Goal: Contribute content: Add original content to the website for others to see

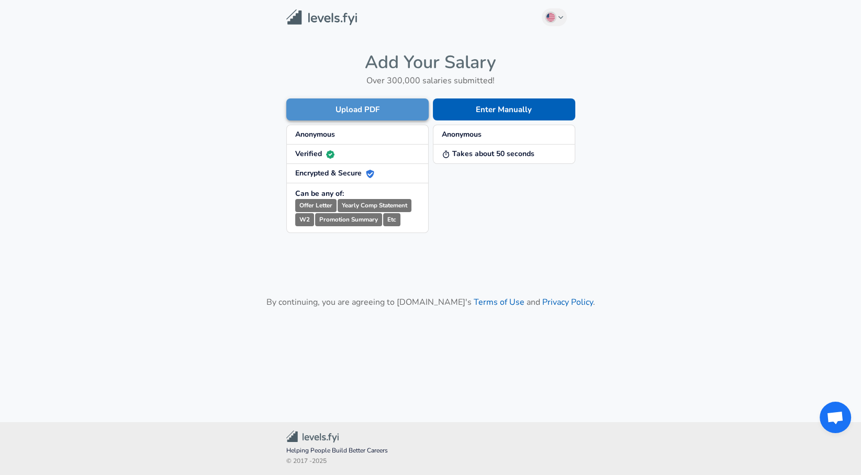
click at [394, 102] on button "Upload PDF" at bounding box center [357, 109] width 142 height 22
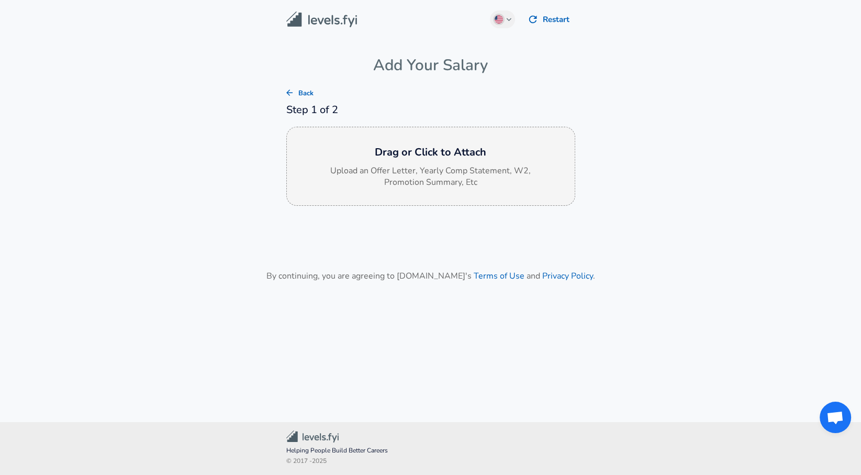
click at [389, 159] on div "Drag or Click to Attach Upload an Offer Letter, Yearly Comp Statement, W2, Prom…" at bounding box center [430, 167] width 289 height 80
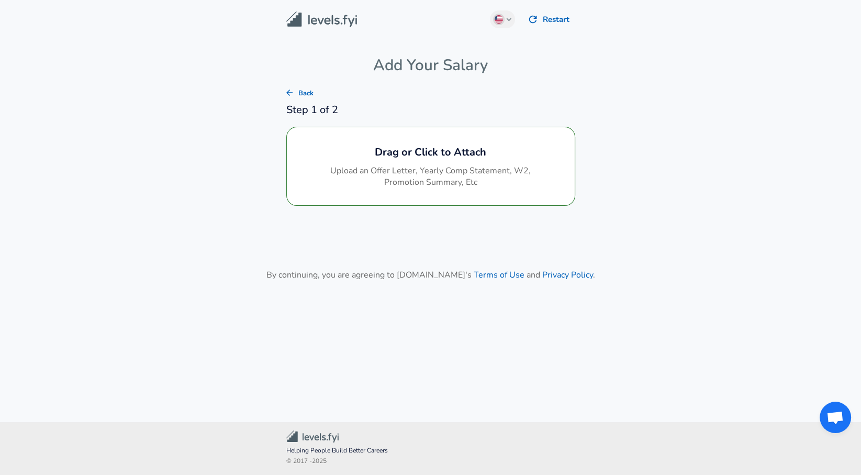
click at [584, 226] on main "English ([GEOGRAPHIC_DATA]) Change Restart Add Your Salary Back Step 1 of 2 Dra…" at bounding box center [430, 198] width 861 height 397
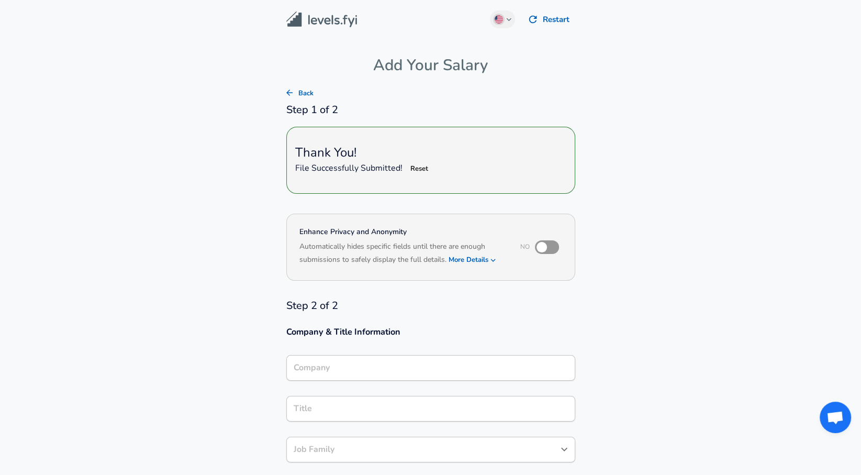
type input "USD"
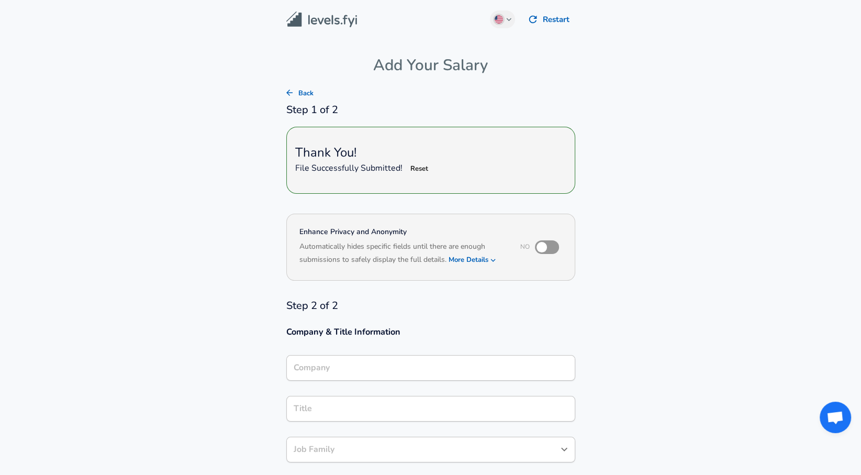
click at [501, 170] on h6 "File Successfully Submitted! Reset" at bounding box center [430, 169] width 271 height 16
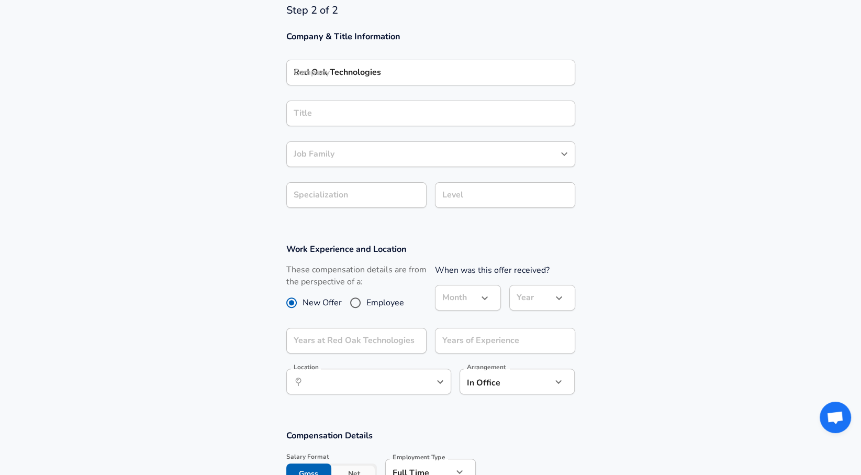
click at [376, 52] on div "Company Red Oak Technologies Company" at bounding box center [430, 71] width 289 height 41
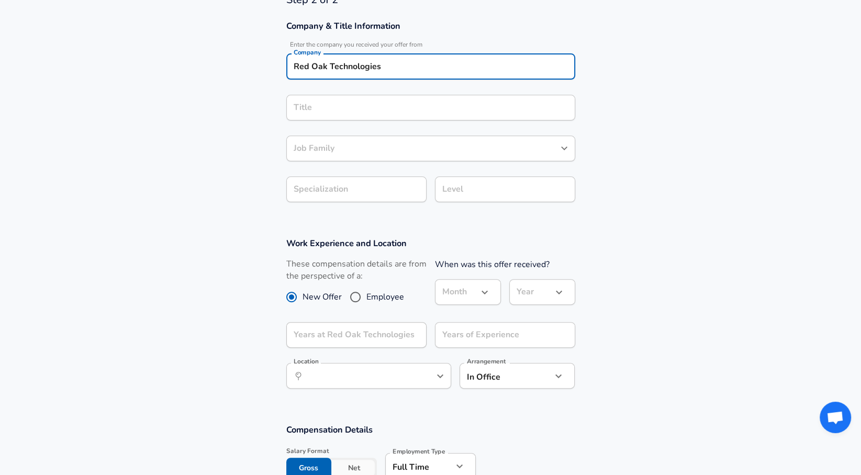
click at [376, 61] on input "Red Oak Technologies" at bounding box center [431, 67] width 280 height 16
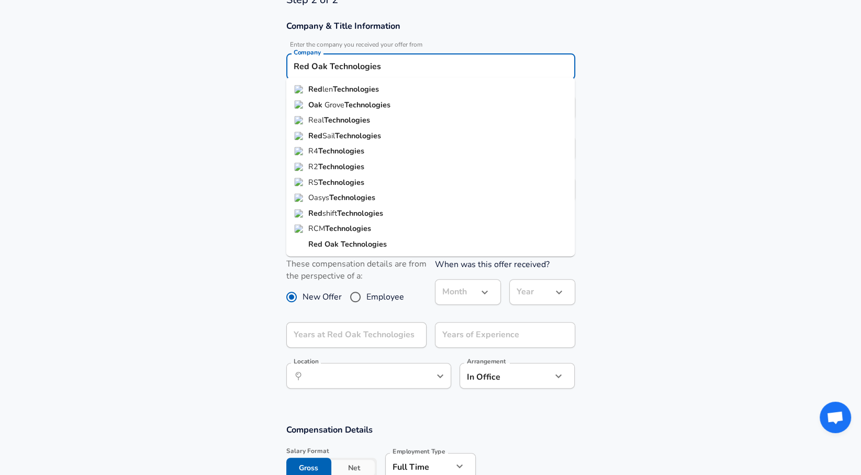
click at [378, 88] on strong "Technologies" at bounding box center [356, 89] width 46 height 10
type input "Redlen Technologies"
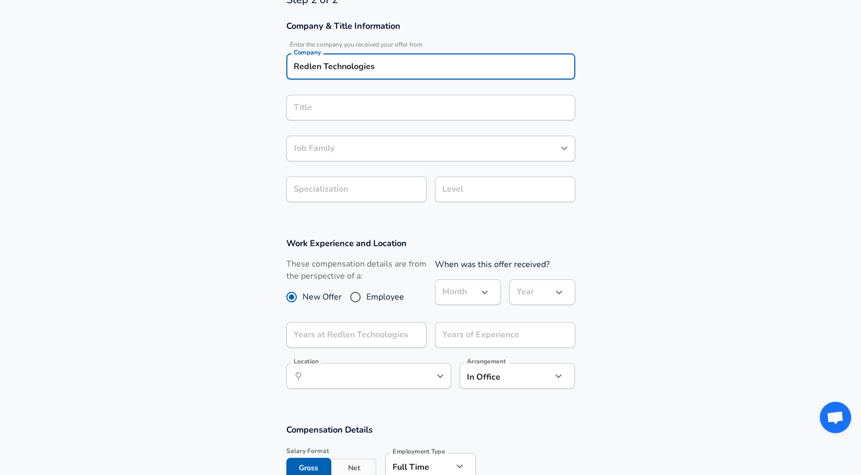
click at [376, 105] on input "Title" at bounding box center [431, 107] width 280 height 16
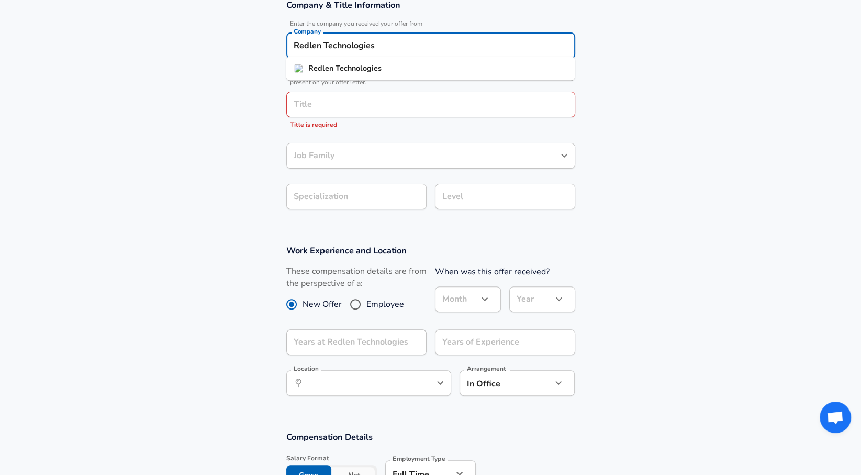
drag, startPoint x: 404, startPoint y: 41, endPoint x: 404, endPoint y: 49, distance: 7.9
click at [404, 42] on input "Redlen Technologies" at bounding box center [431, 46] width 280 height 16
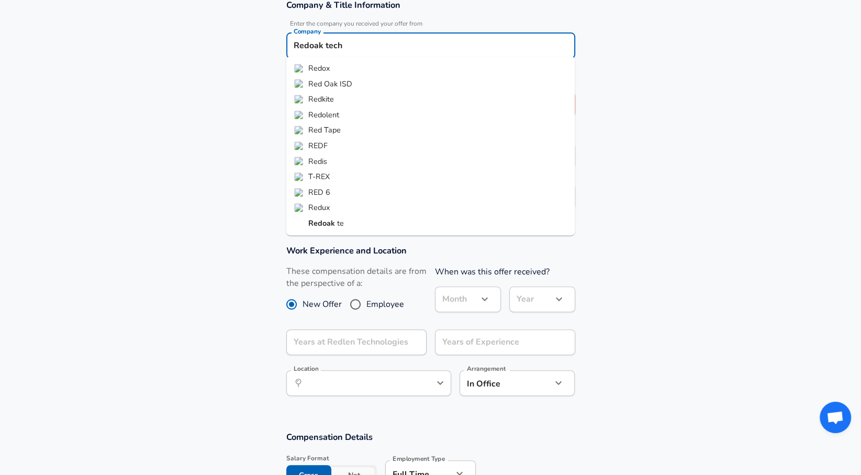
type input "Redoak"
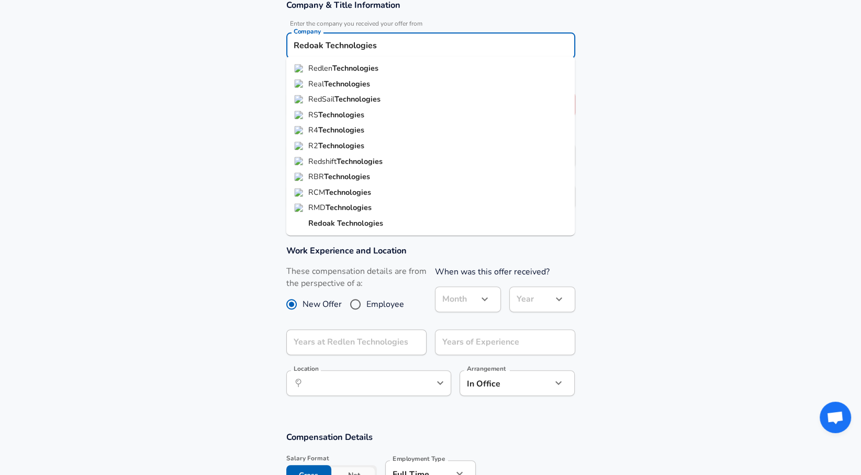
type input "Redlen Technologies"
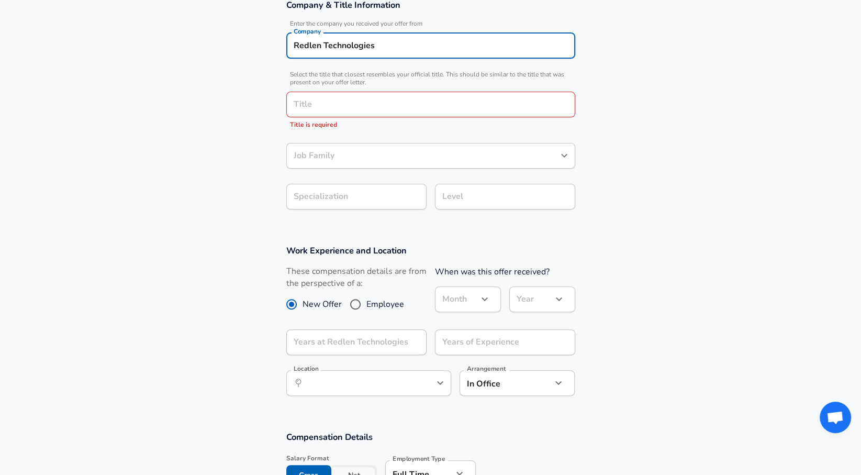
click at [415, 53] on div "Redlen Technologies Company" at bounding box center [430, 46] width 289 height 26
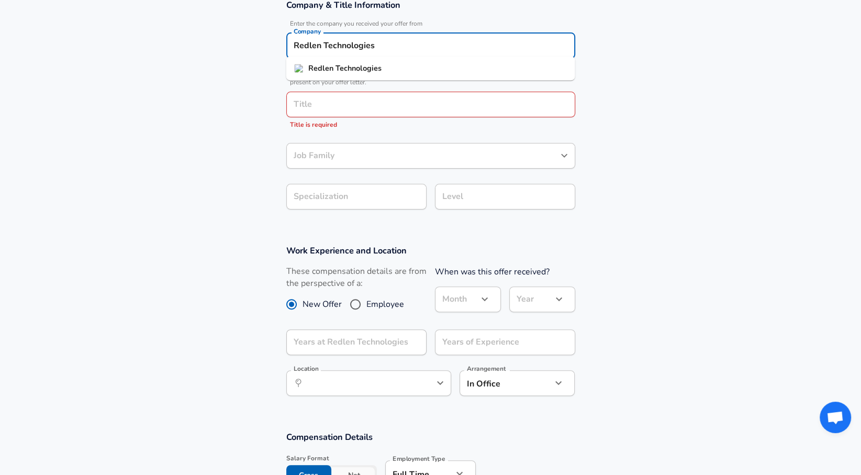
click at [415, 53] on div "Redlen Technologies Company" at bounding box center [430, 46] width 289 height 26
type input "Red Oak"
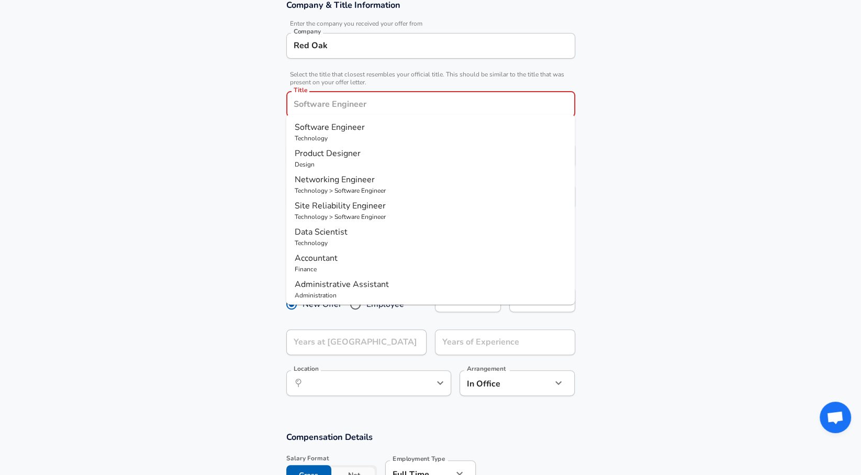
click at [350, 98] on input "Title" at bounding box center [431, 104] width 280 height 16
click at [354, 129] on span "Software Engineer" at bounding box center [330, 127] width 70 height 12
type input "Software Engineer"
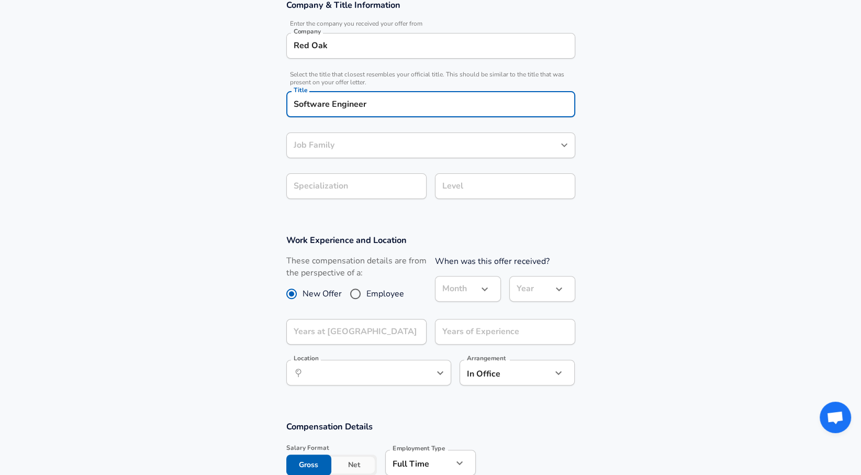
type input "Software Engineer"
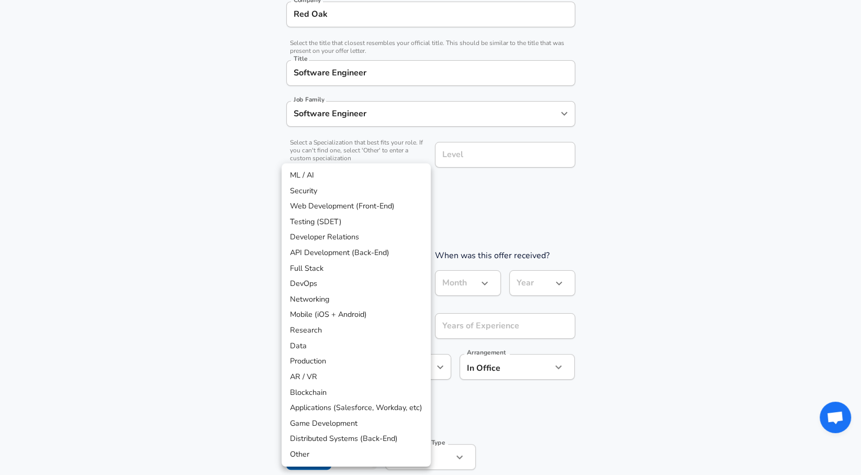
click at [341, 223] on li "Testing (SDET)" at bounding box center [356, 222] width 149 height 16
type input "Testing (SDET)"
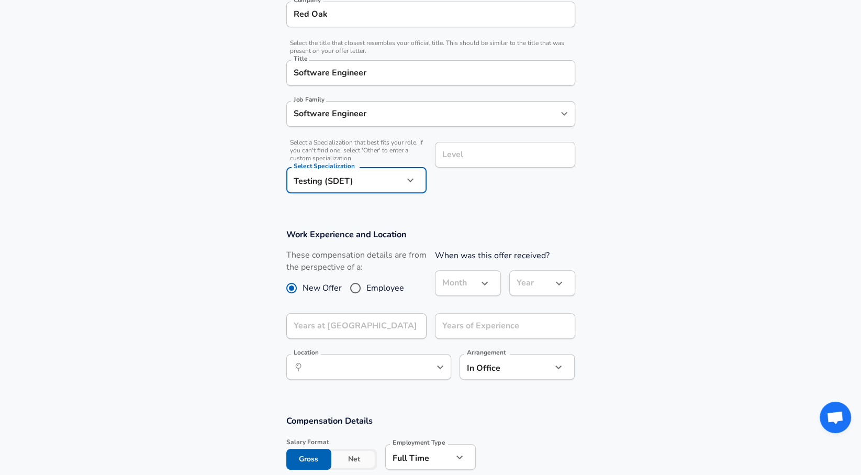
click at [491, 167] on div "Level Level" at bounding box center [505, 156] width 140 height 28
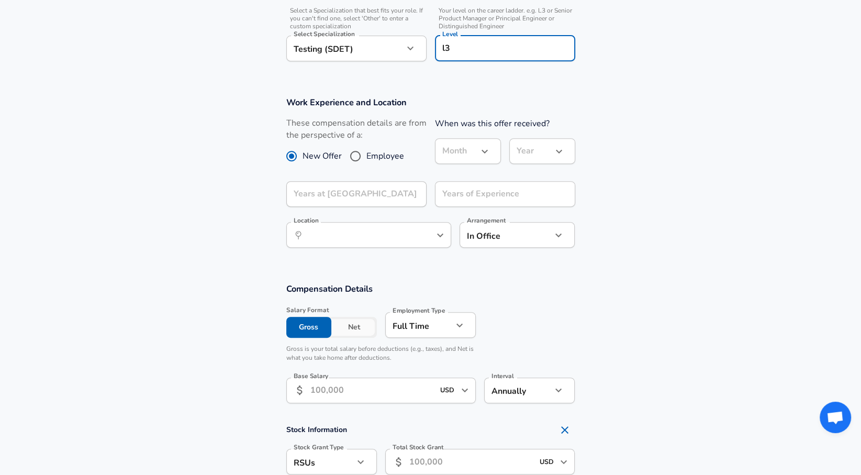
scroll to position [492, 0]
type input "l3"
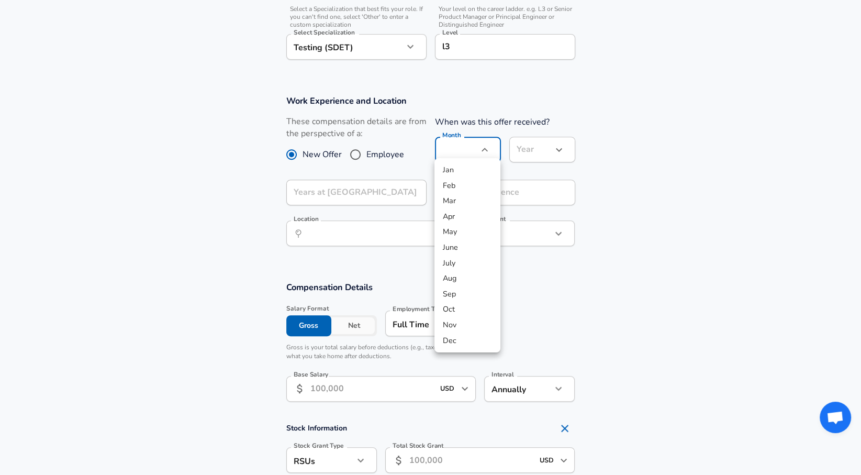
click at [320, 110] on div at bounding box center [430, 237] width 861 height 475
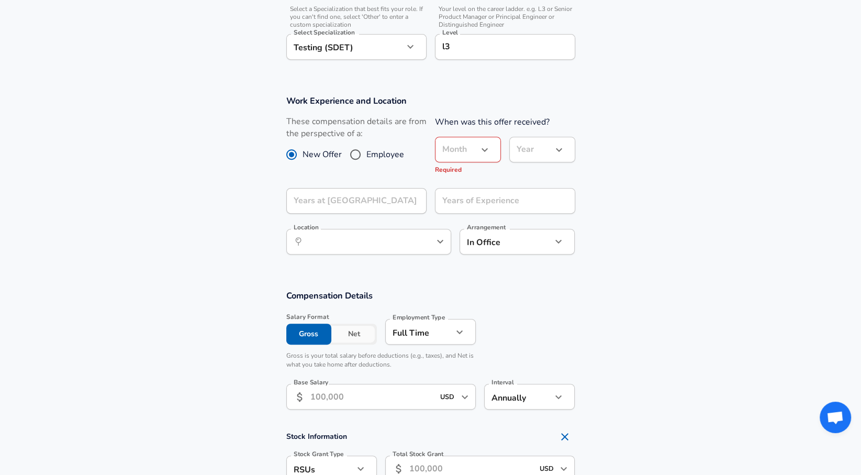
click at [302, 116] on label "These compensation details are from the perspective of a:" at bounding box center [356, 128] width 140 height 24
click at [354, 116] on label "These compensation details are from the perspective of a:" at bounding box center [356, 128] width 140 height 24
click at [352, 147] on input "Employee" at bounding box center [356, 154] width 22 height 17
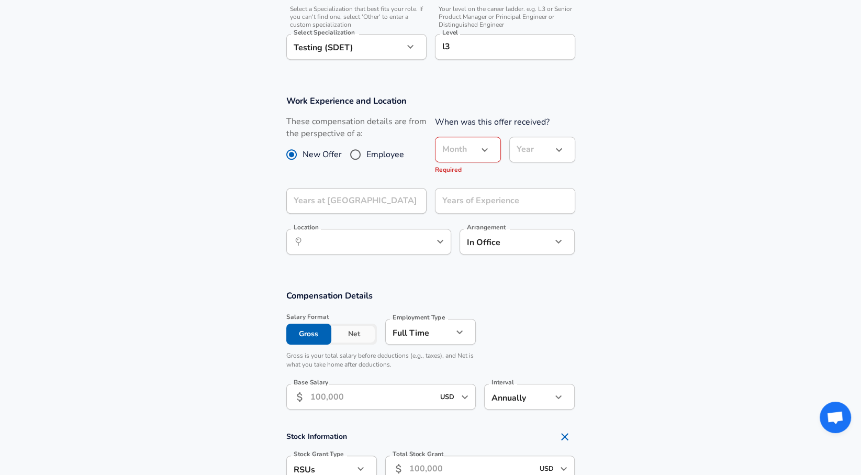
radio input "true"
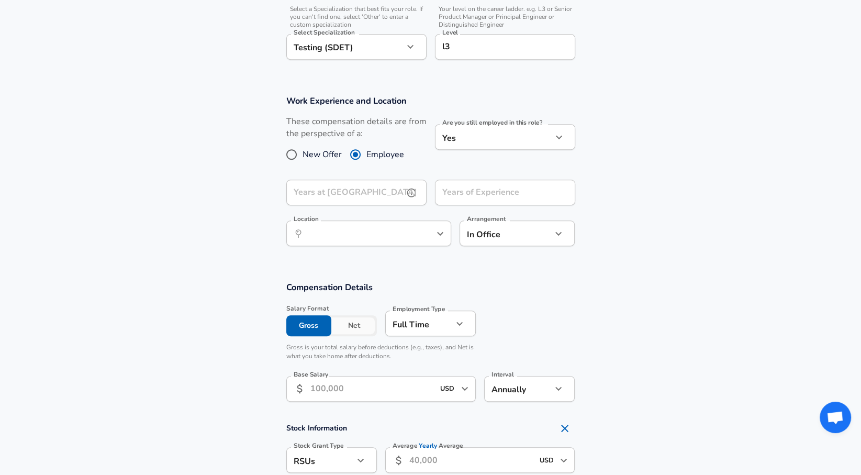
click at [362, 180] on input "Years at [GEOGRAPHIC_DATA]" at bounding box center [344, 193] width 117 height 26
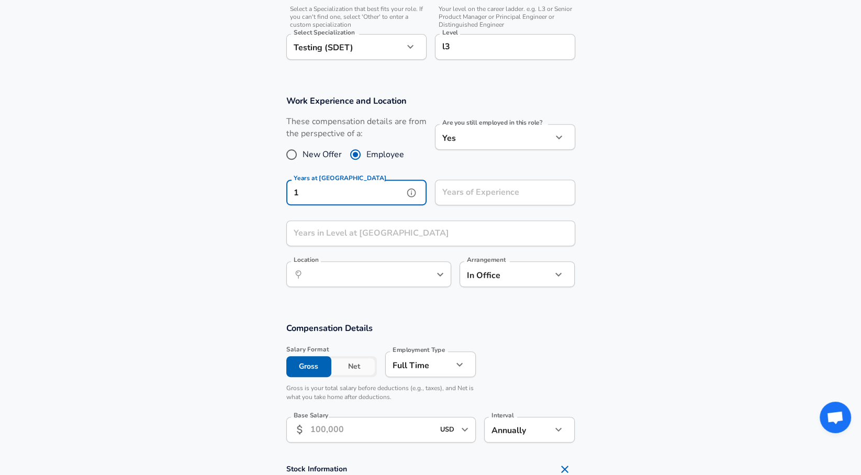
type input "1"
click at [473, 185] on input "Years of Experience" at bounding box center [493, 193] width 117 height 26
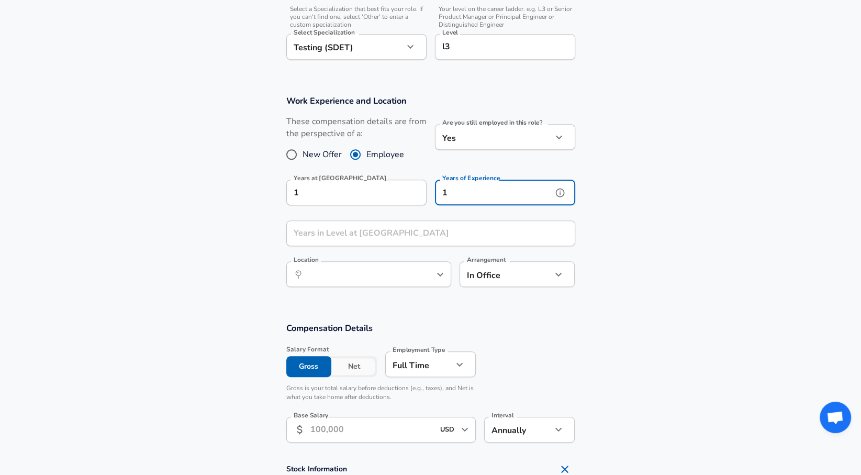
type input "1"
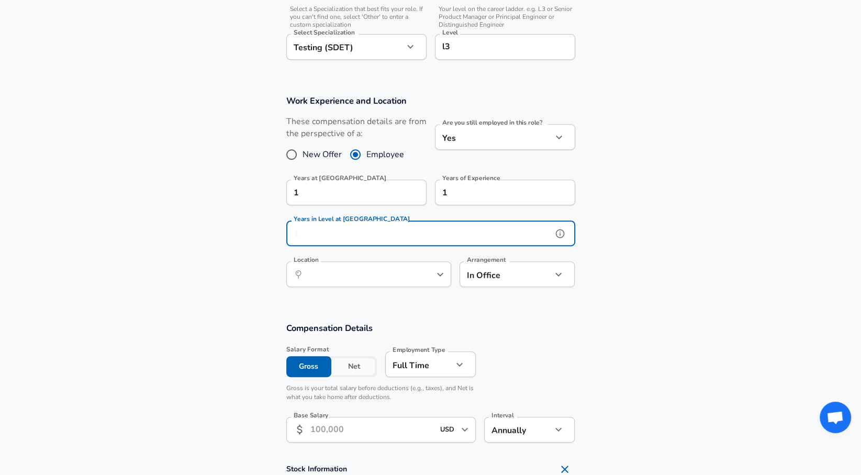
click at [371, 220] on input "Years in Level at [GEOGRAPHIC_DATA]" at bounding box center [419, 233] width 266 height 26
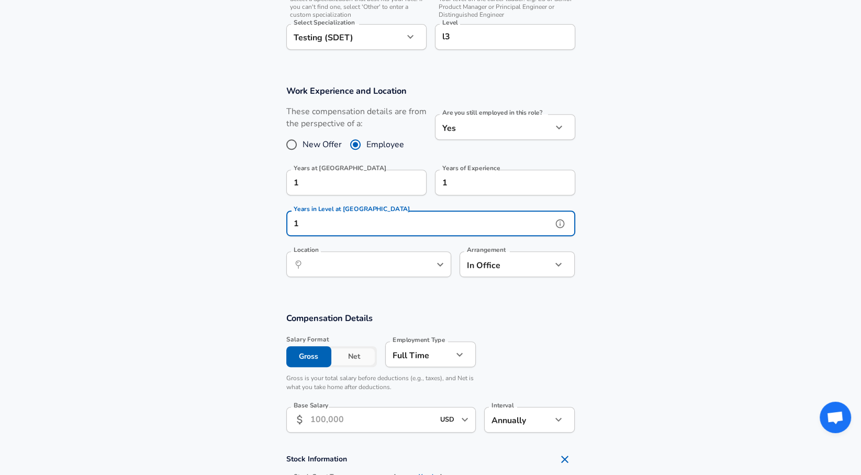
scroll to position [502, 0]
type input "1"
click at [354, 262] on input "Location" at bounding box center [357, 264] width 107 height 16
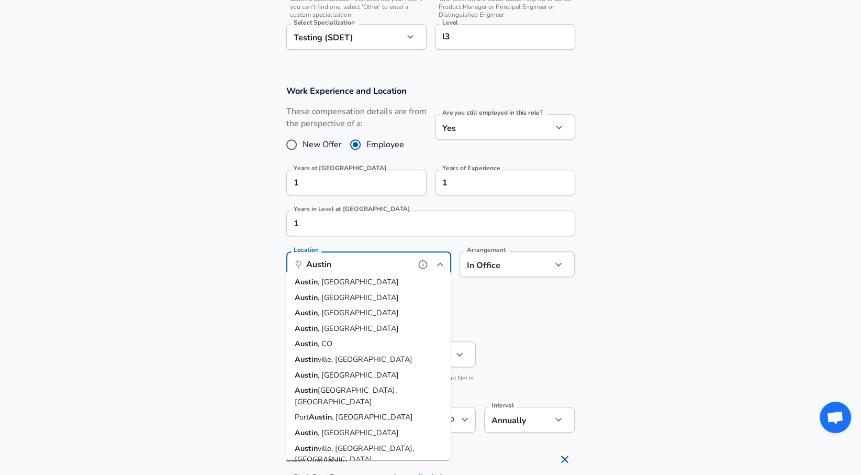
click at [346, 276] on li "[GEOGRAPHIC_DATA] , [GEOGRAPHIC_DATA]" at bounding box center [368, 282] width 165 height 16
type input "[GEOGRAPHIC_DATA], [GEOGRAPHIC_DATA]"
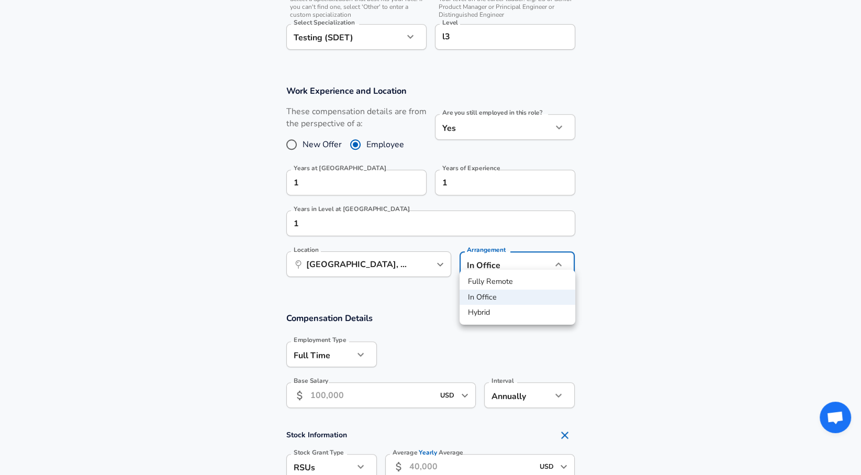
click at [512, 278] on li "Fully Remote" at bounding box center [518, 282] width 116 height 16
type input "remote"
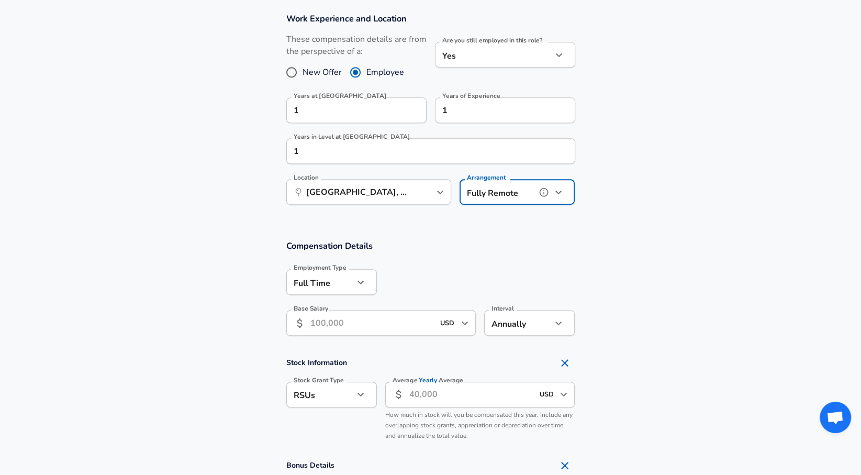
scroll to position [606, 0]
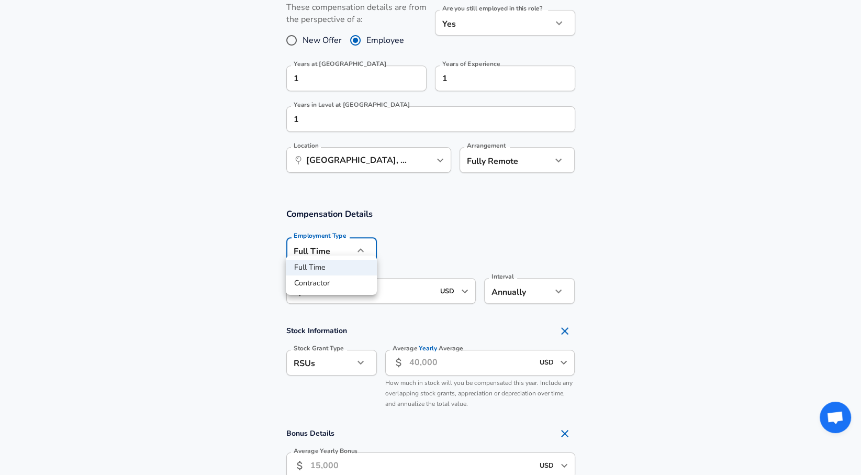
click at [476, 209] on div at bounding box center [430, 237] width 861 height 475
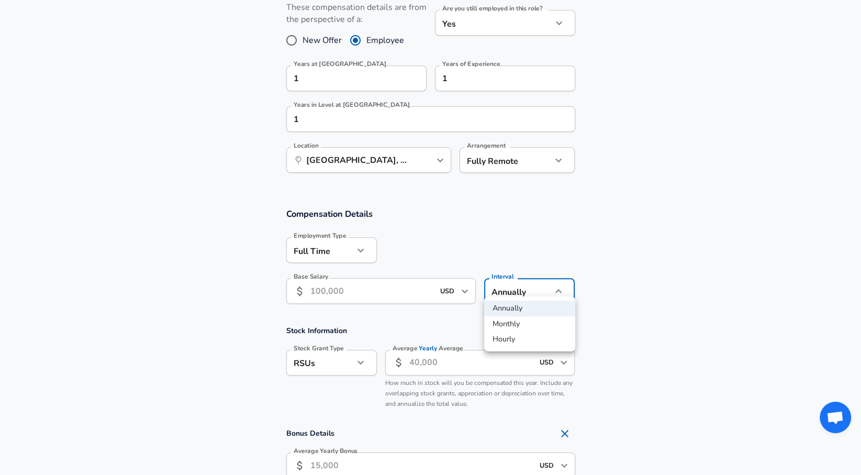
click at [434, 241] on div at bounding box center [430, 237] width 861 height 475
click at [322, 273] on label "Base Salary" at bounding box center [311, 276] width 35 height 6
click at [322, 278] on input "Base Salary" at bounding box center [373, 291] width 124 height 26
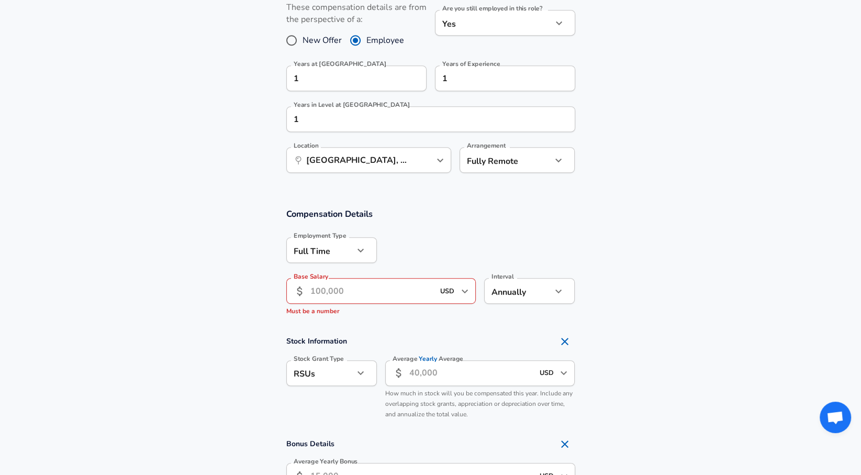
click at [320, 273] on label "Base Salary" at bounding box center [311, 276] width 35 height 6
click at [320, 278] on input "Base Salary" at bounding box center [373, 291] width 124 height 26
click at [320, 273] on label "Base Salary" at bounding box center [311, 276] width 35 height 6
click at [320, 278] on input "Base Salary" at bounding box center [373, 291] width 124 height 26
click at [398, 280] on input "Base Salary" at bounding box center [373, 291] width 124 height 26
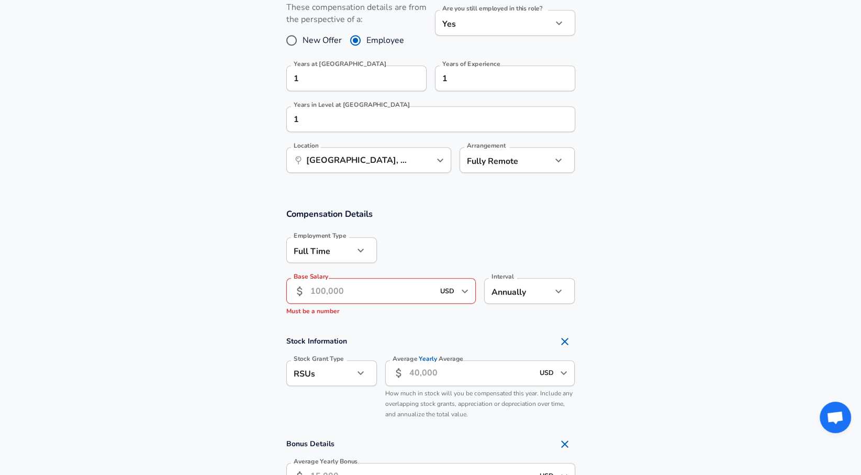
click at [488, 270] on div "Interval Annually yearly Interval" at bounding box center [525, 295] width 99 height 51
click at [496, 341] on li "Hourly" at bounding box center [529, 339] width 91 height 16
type input "hourly"
click at [364, 279] on input "Base Salary" at bounding box center [373, 291] width 124 height 26
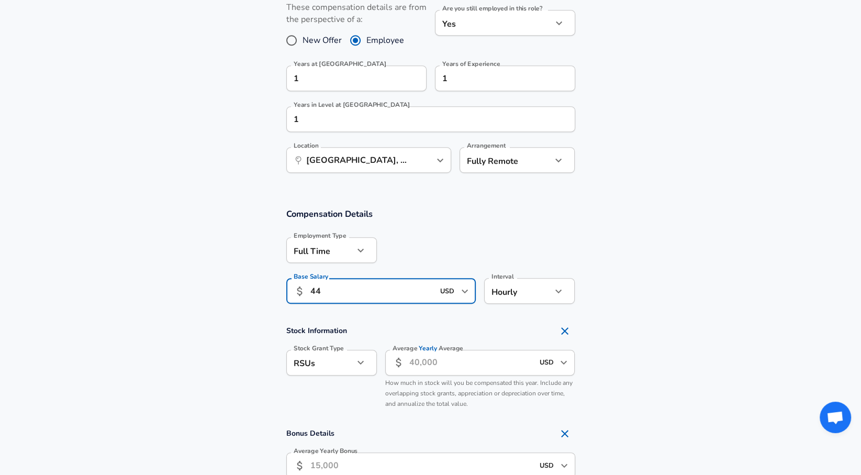
type input "44"
click at [461, 232] on div at bounding box center [476, 249] width 198 height 41
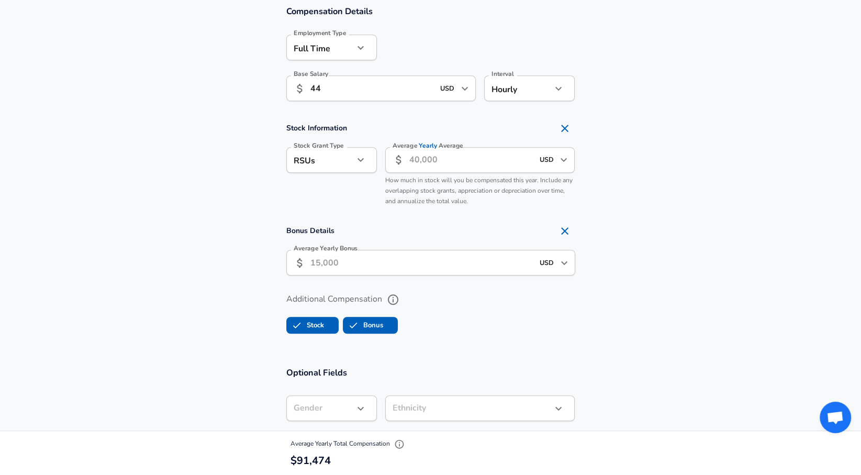
scroll to position [795, 0]
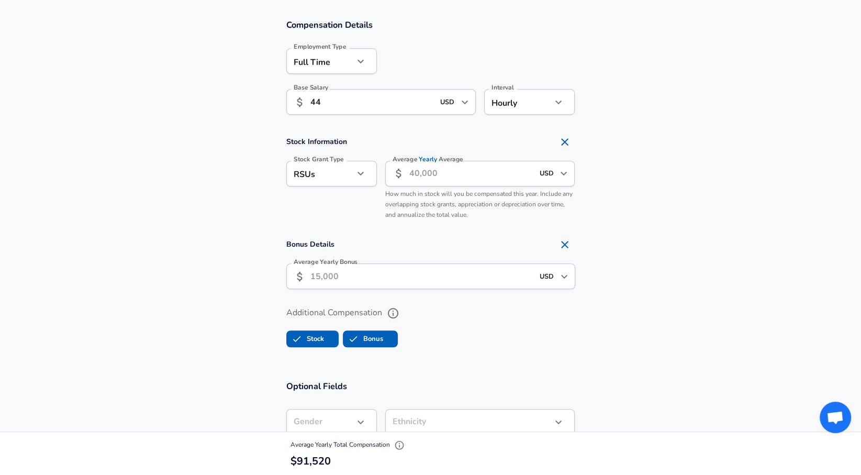
click at [570, 136] on icon "Remove Section" at bounding box center [565, 142] width 13 height 13
checkbox input "false"
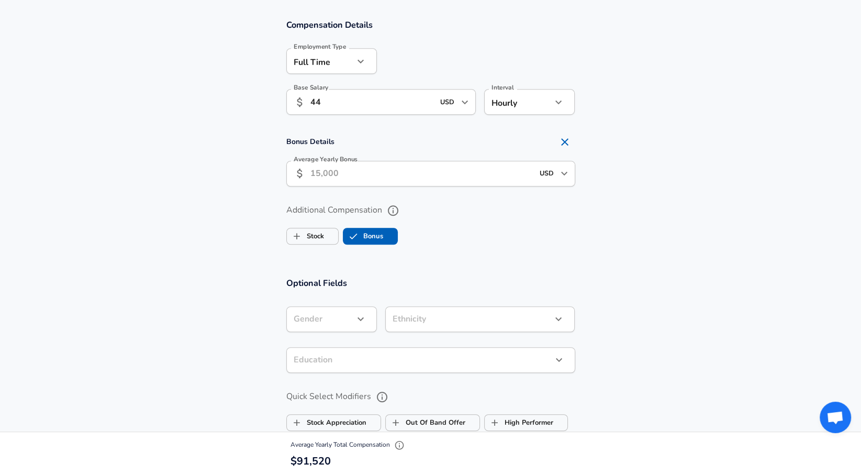
click at [570, 136] on icon "Remove Section" at bounding box center [565, 142] width 13 height 13
checkbox input "false"
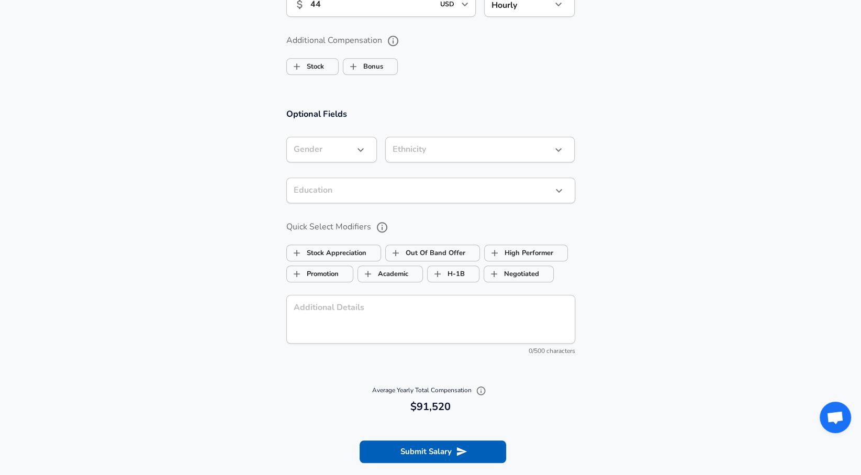
scroll to position [906, 0]
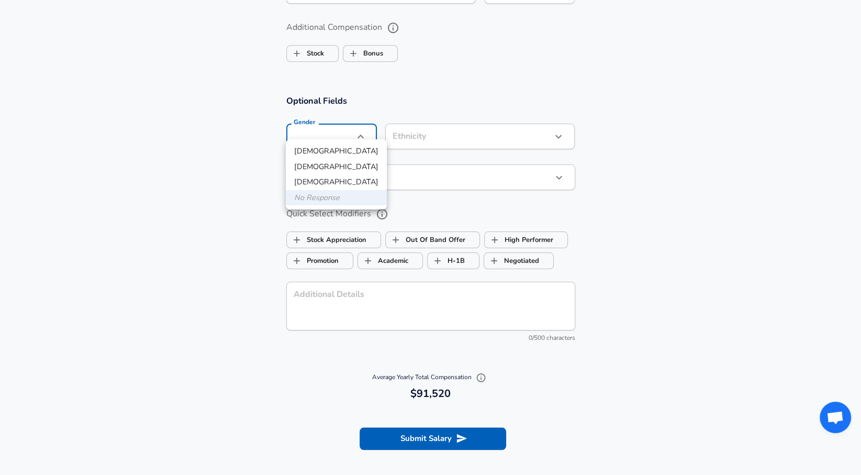
click at [341, 153] on li "[DEMOGRAPHIC_DATA]" at bounding box center [336, 151] width 101 height 16
type input "[DEMOGRAPHIC_DATA]"
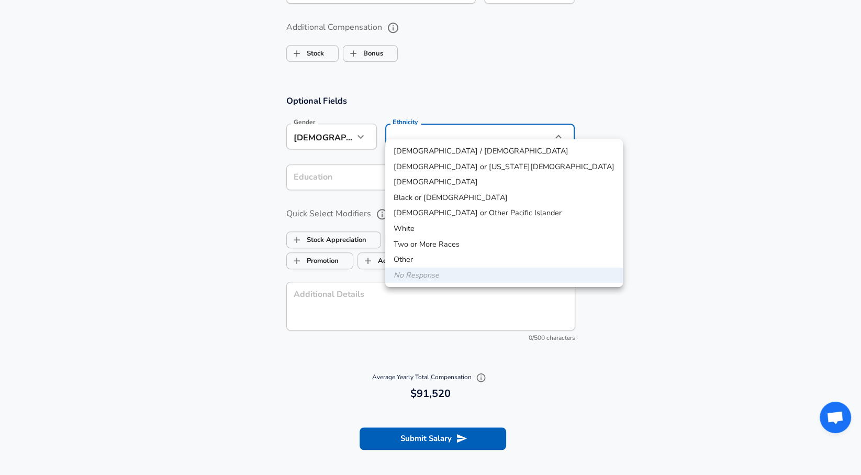
click at [418, 186] on li "[DEMOGRAPHIC_DATA]" at bounding box center [504, 182] width 238 height 16
type input "[DEMOGRAPHIC_DATA]"
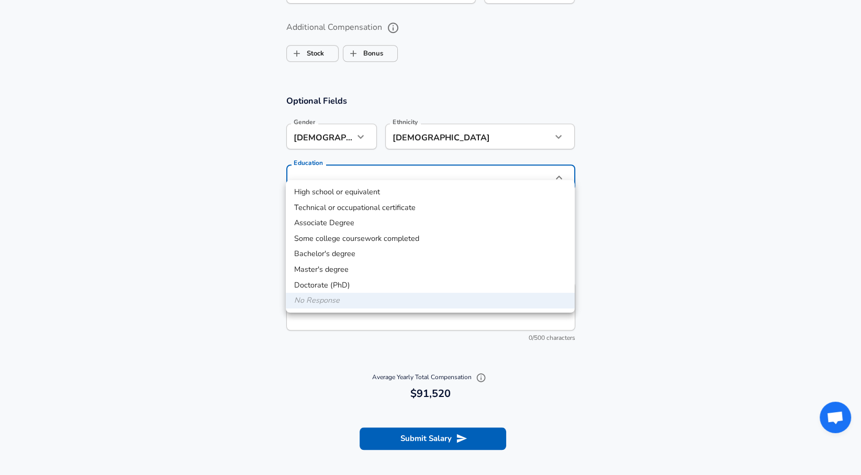
click at [342, 265] on li "Master's degree" at bounding box center [430, 270] width 289 height 16
type input "Masters degree"
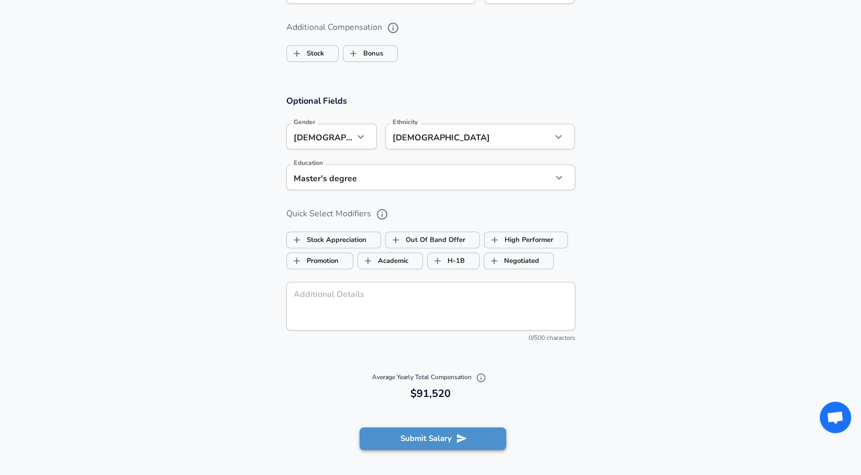
click at [440, 427] on button "Submit Salary" at bounding box center [433, 438] width 147 height 22
